Goal: Task Accomplishment & Management: Manage account settings

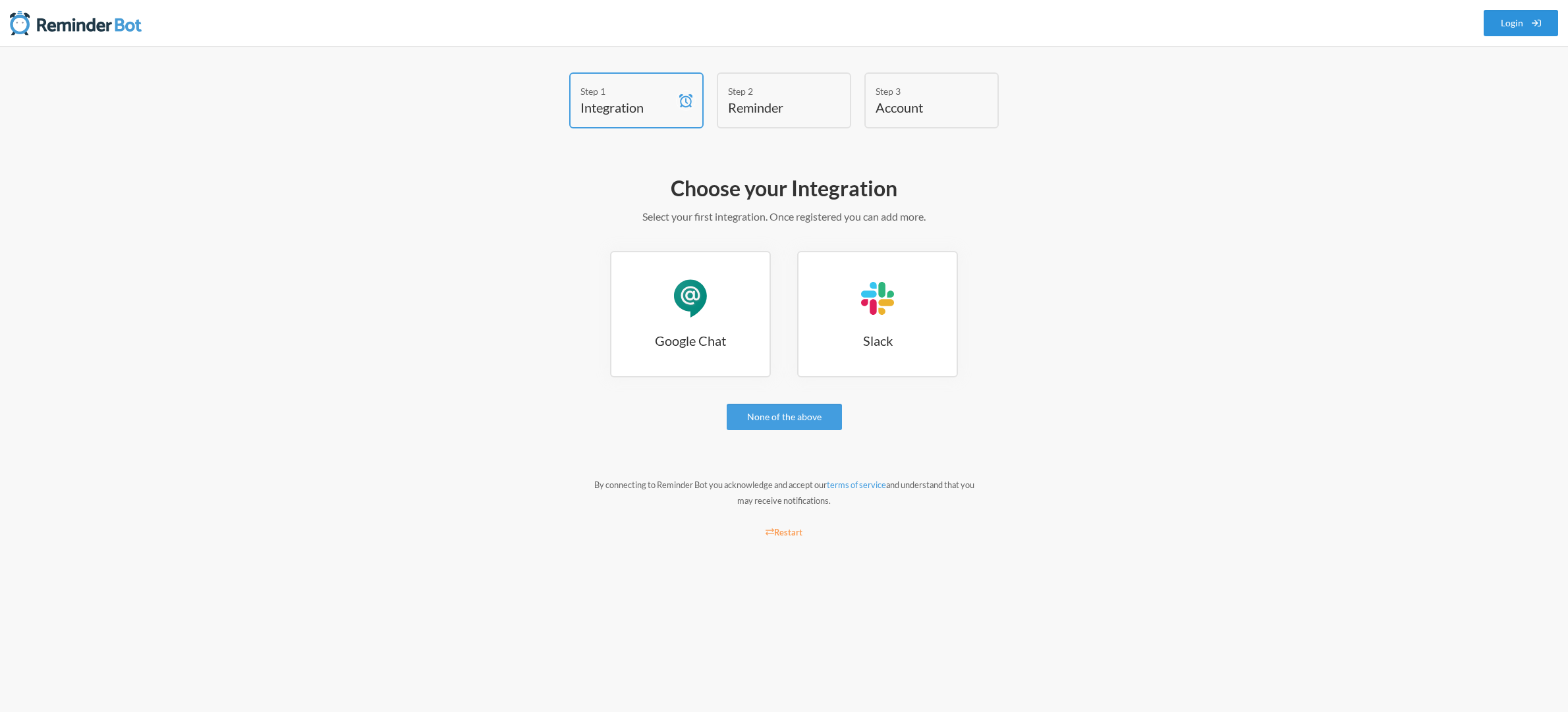
click at [1510, 23] on link "Login" at bounding box center [1521, 23] width 75 height 26
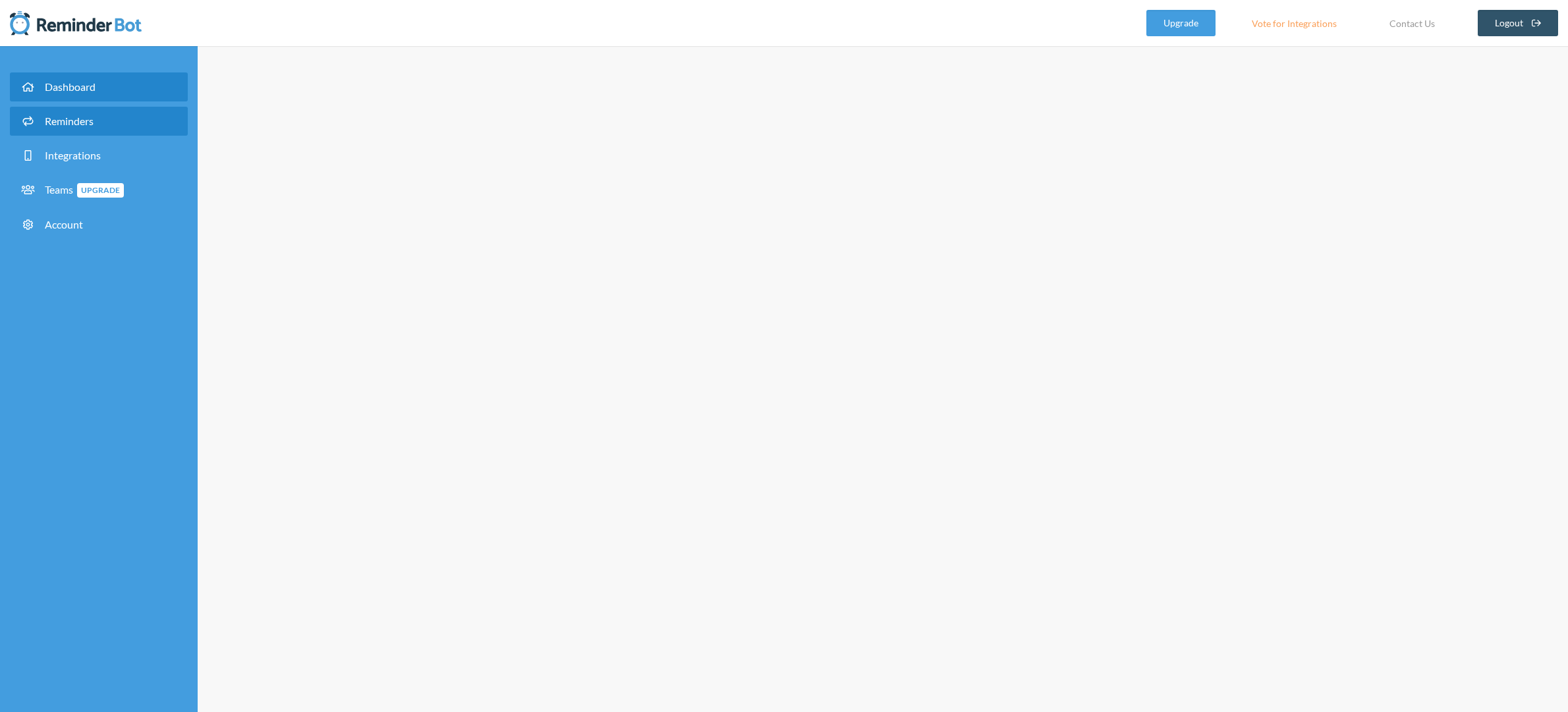
click at [51, 124] on span "Reminders" at bounding box center [69, 120] width 49 height 12
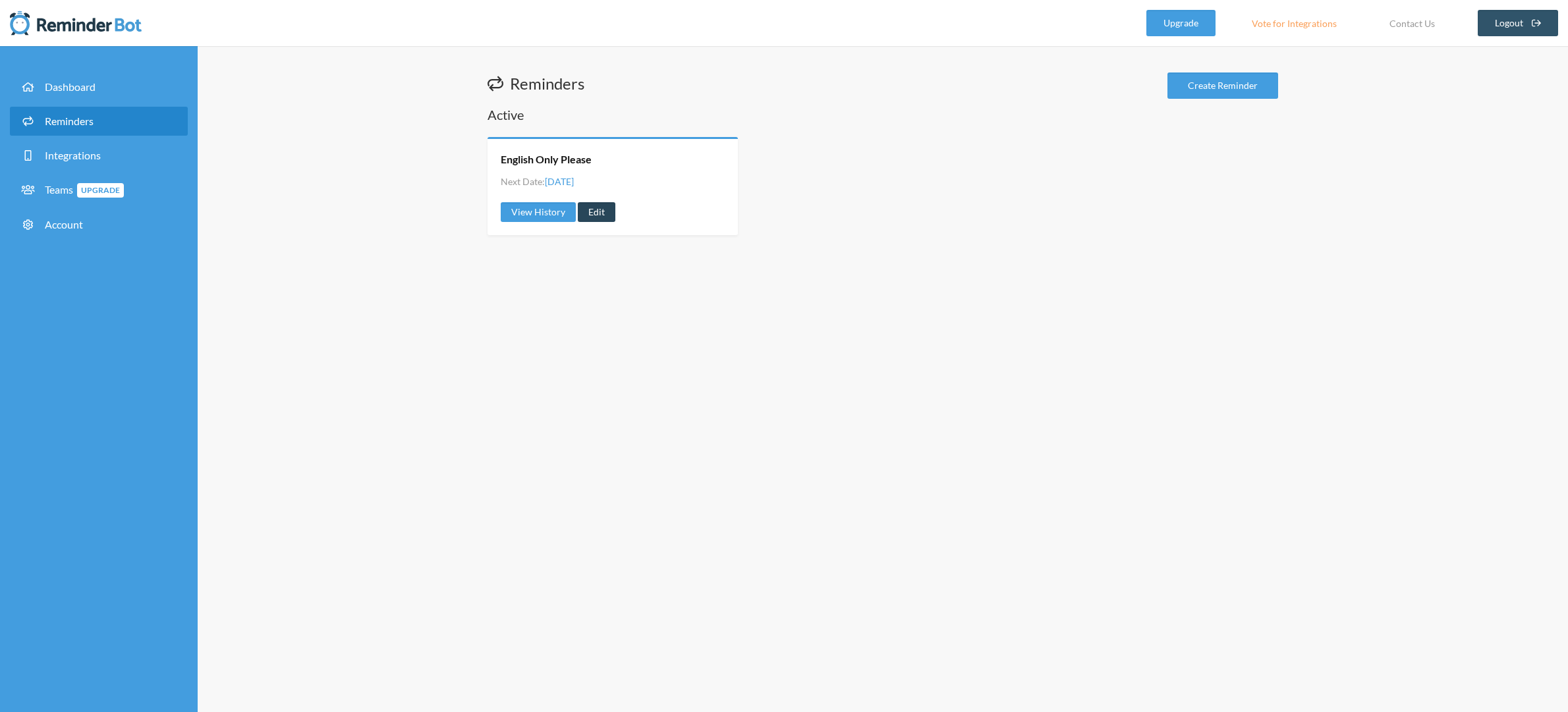
click at [598, 206] on link "Edit" at bounding box center [596, 212] width 37 height 20
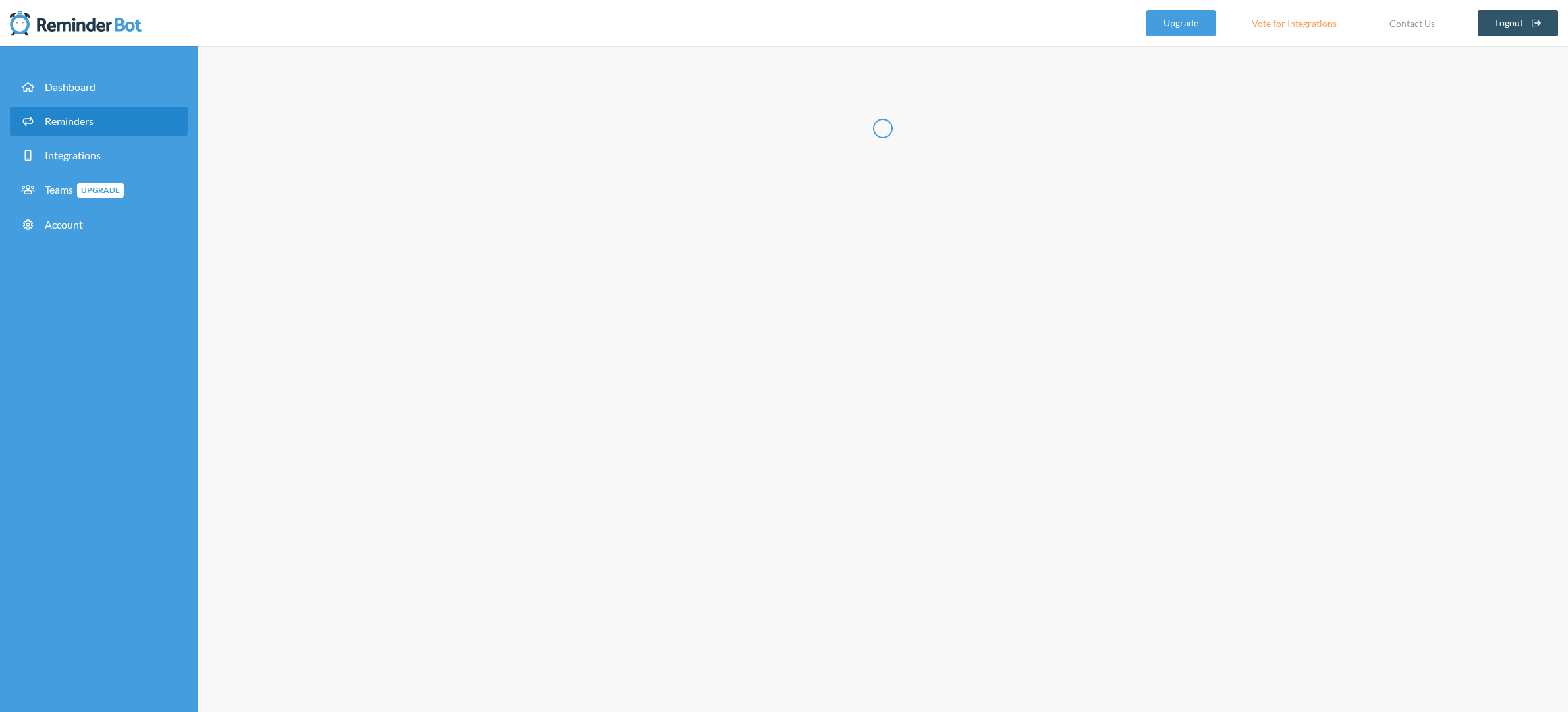
type input "English Only Please"
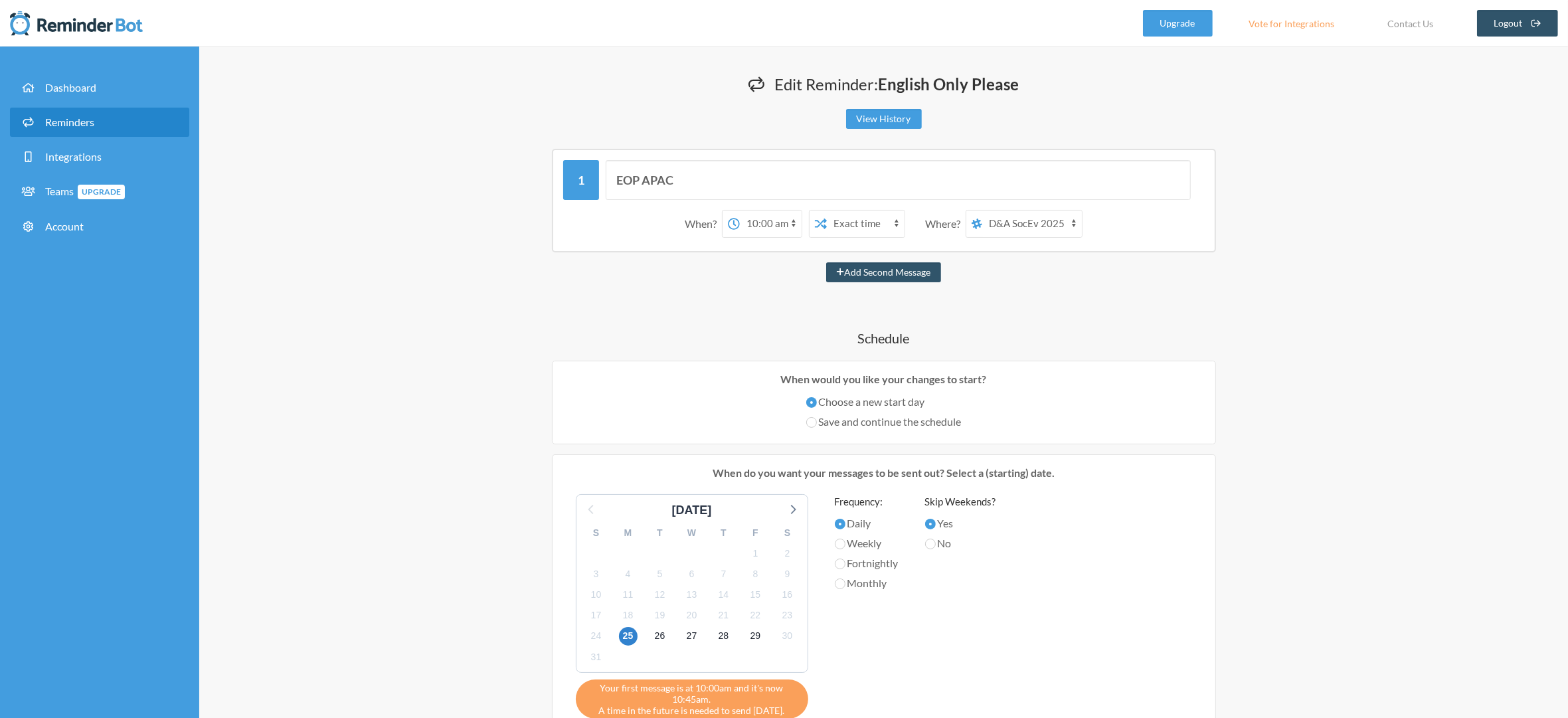
click at [743, 215] on select "12:00 am 12:15 am 12:30 am 12:45 am 1:00 am 1:15 am 1:30 am 1:45 am 2:00 am 2:1…" at bounding box center [770, 224] width 62 height 26
select select "14:00:00"
click at [739, 211] on select "12:00 am 12:15 am 12:30 am 12:45 am 1:00 am 1:15 am 1:30 am 1:45 am 2:00 am 2:1…" at bounding box center [770, 224] width 62 height 26
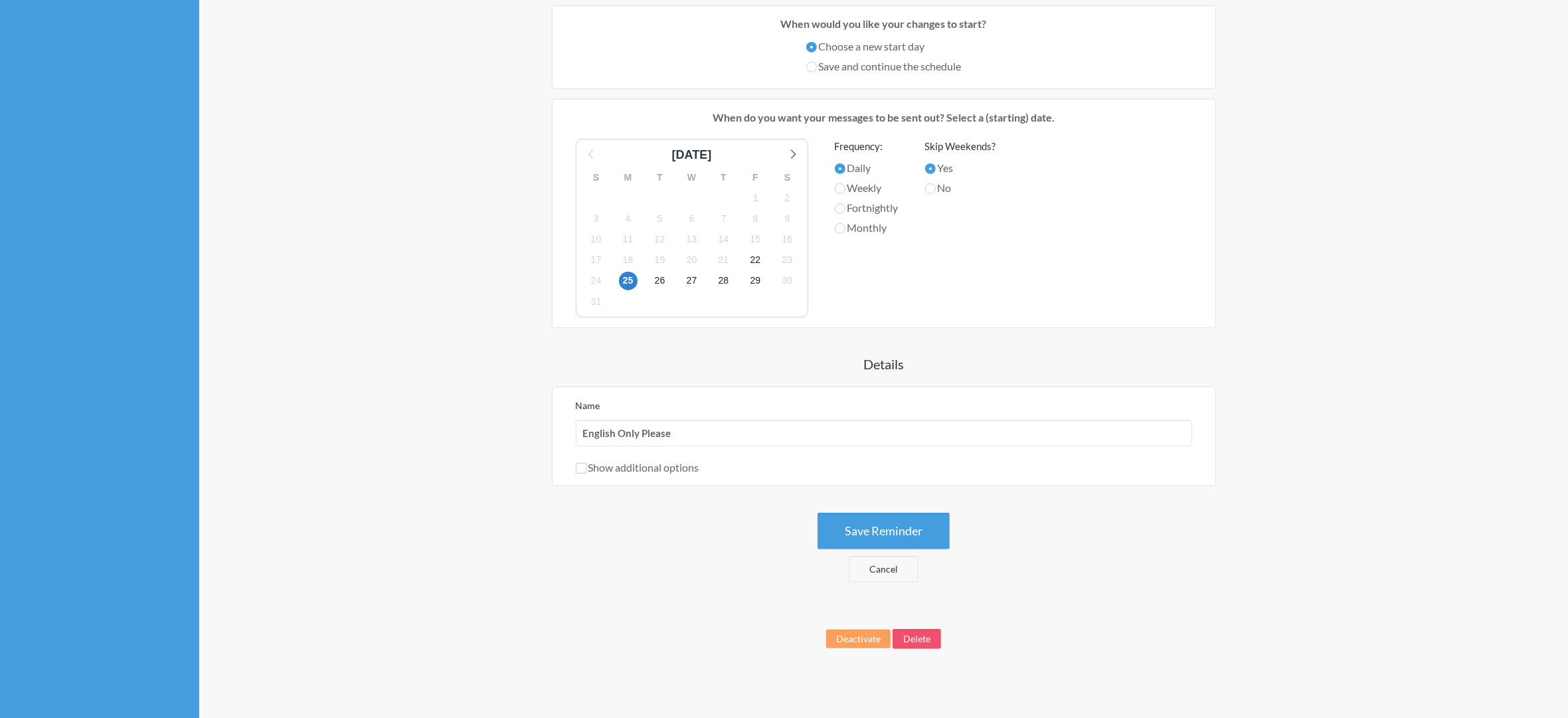
scroll to position [360, 0]
click at [895, 537] on button "Save Reminder" at bounding box center [883, 527] width 132 height 37
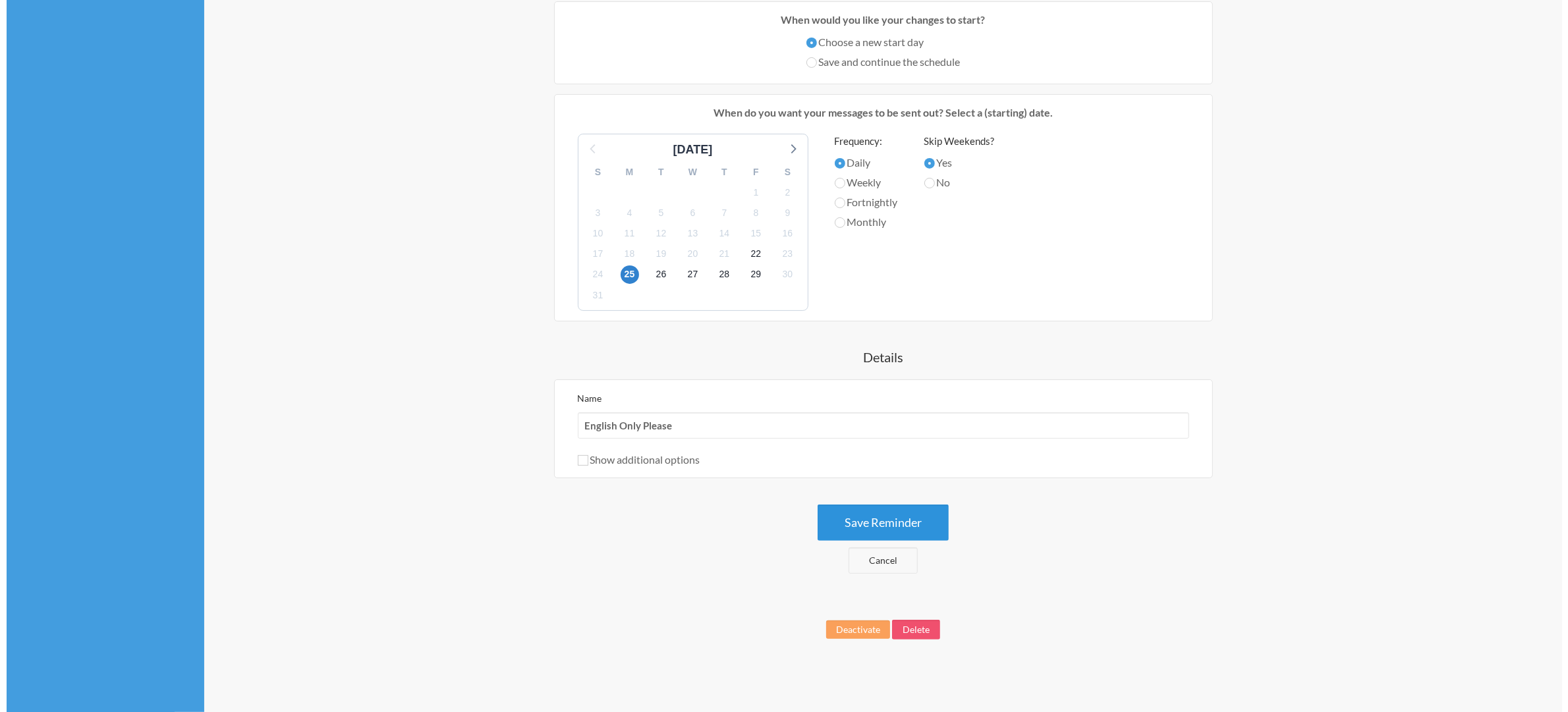
scroll to position [0, 0]
